Goal: Manage account settings

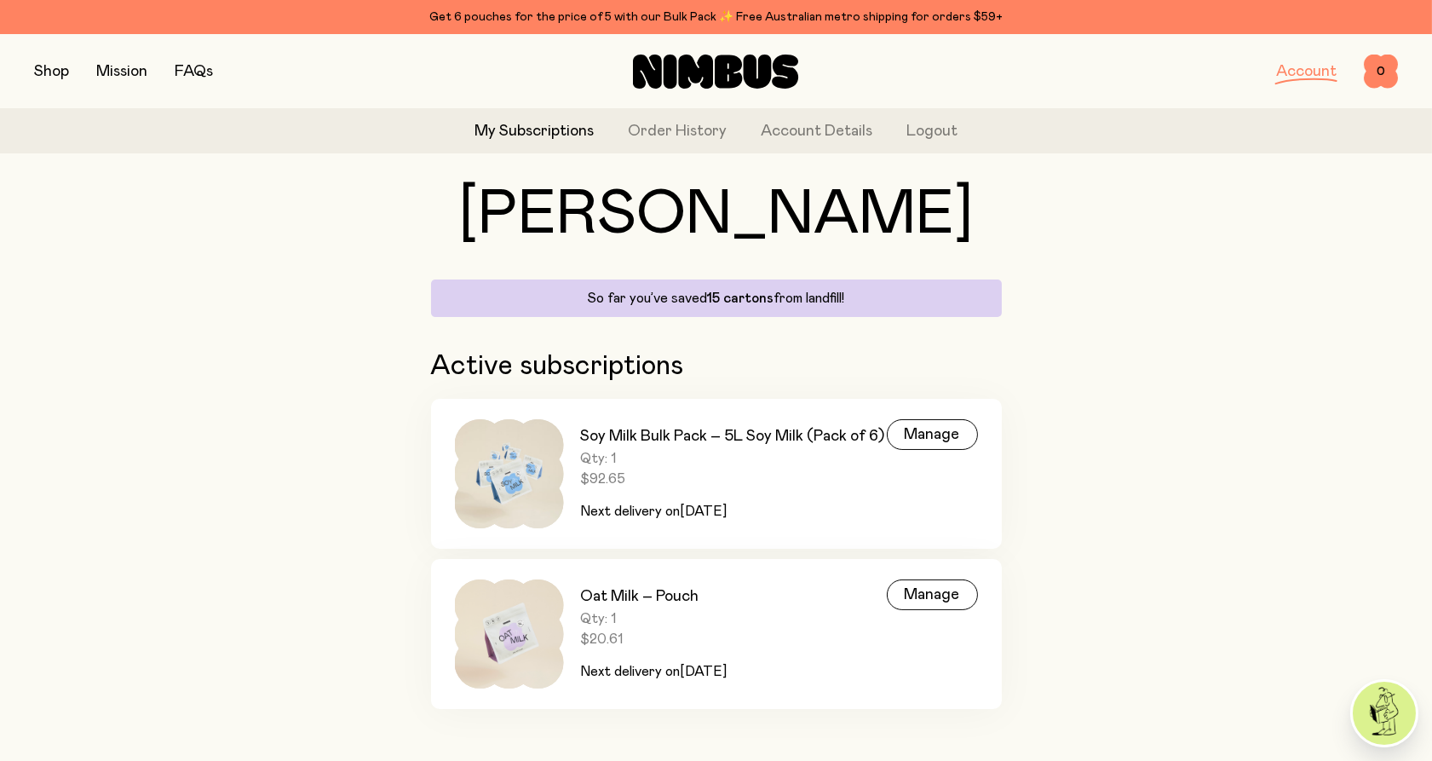
scroll to position [73, 0]
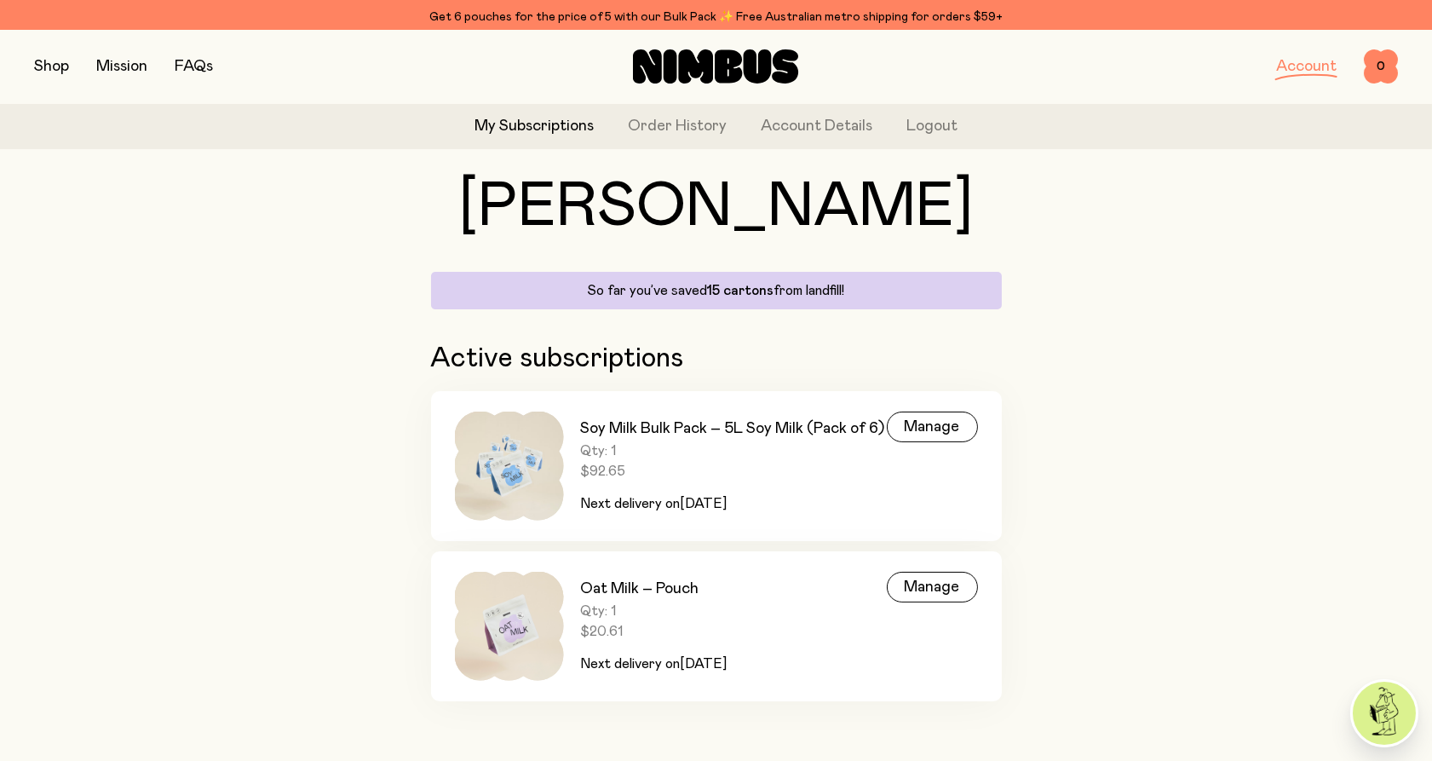
scroll to position [57, 0]
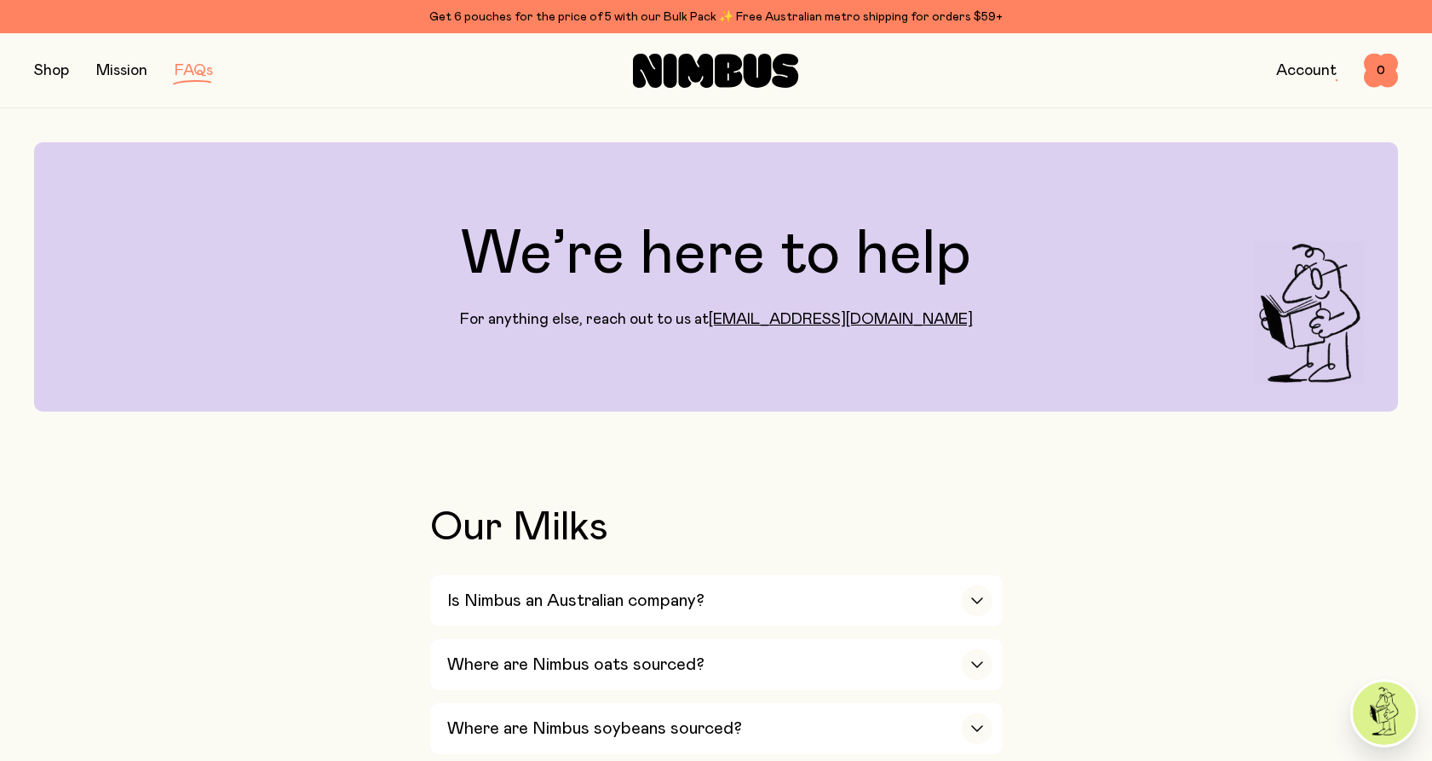
scroll to position [284, 0]
